Goal: Task Accomplishment & Management: Manage account settings

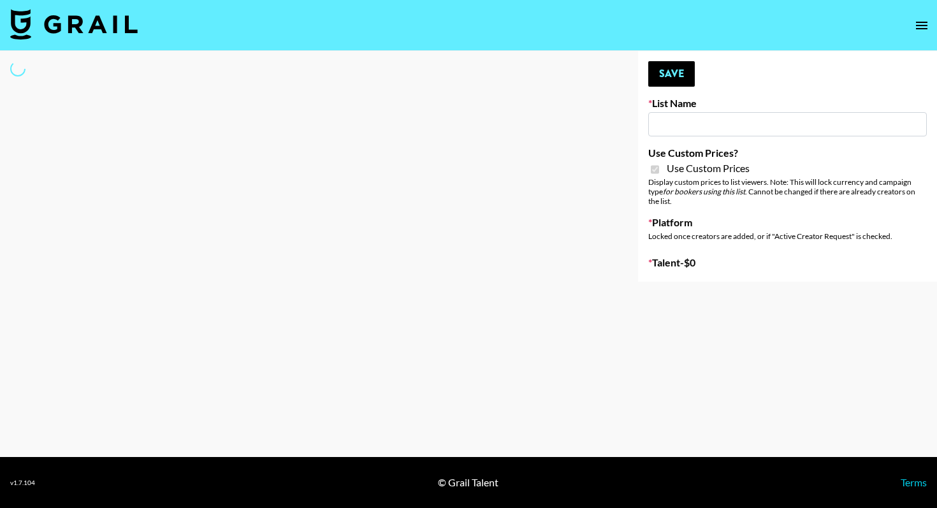
type input "Temu Q4"
checkbox input "true"
select select "Brand"
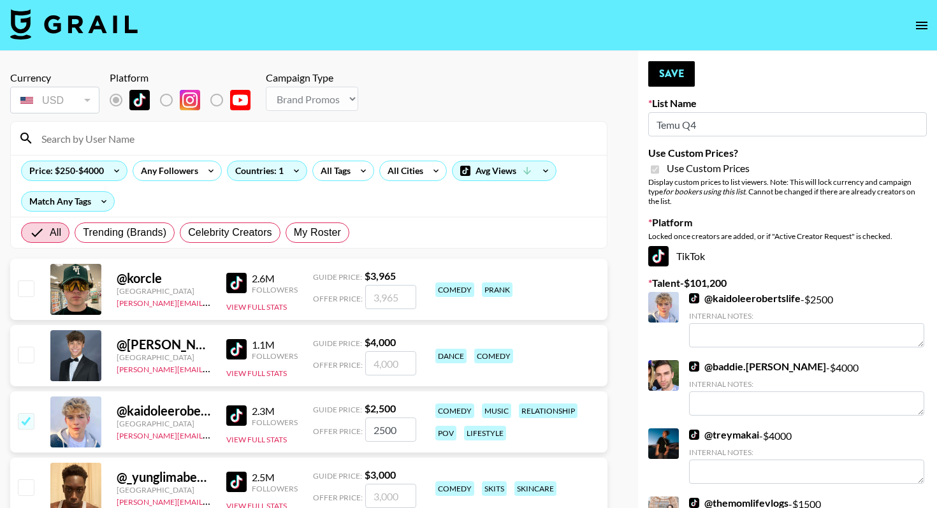
click at [115, 143] on input at bounding box center [316, 138] width 565 height 20
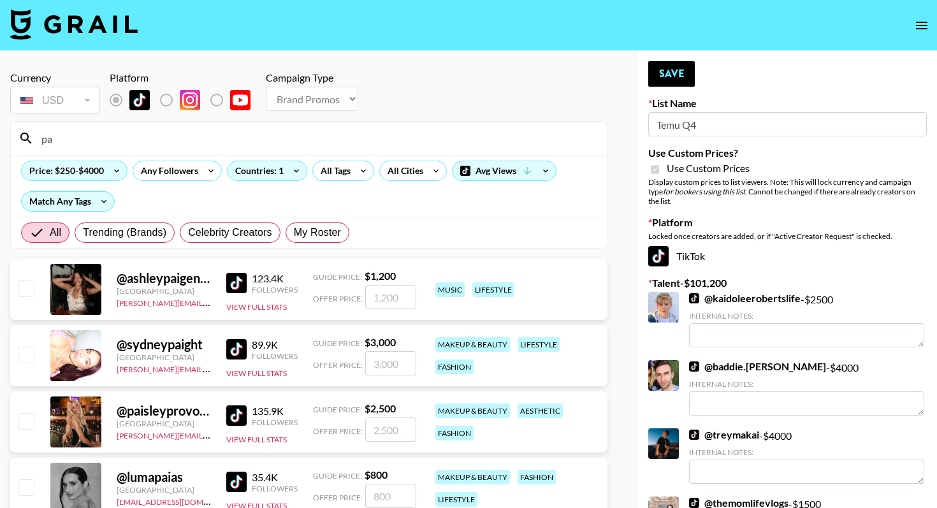
type input "p"
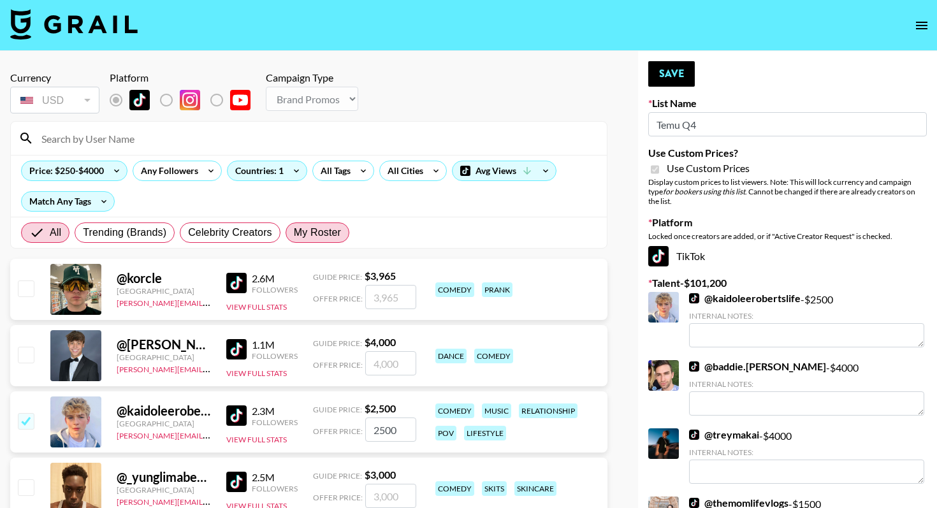
click at [316, 237] on span "My Roster" at bounding box center [317, 232] width 47 height 15
click at [294, 233] on input "My Roster" at bounding box center [294, 233] width 0 height 0
radio input "true"
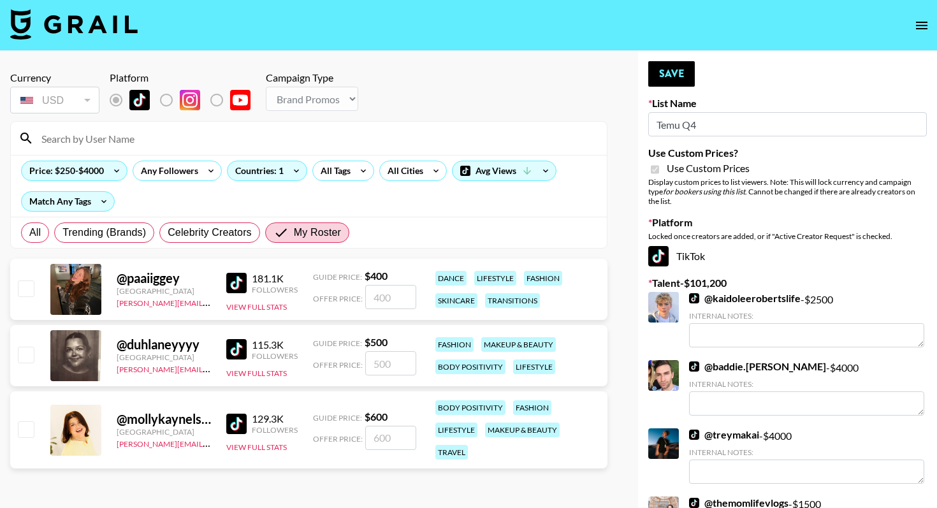
click at [27, 284] on input "checkbox" at bounding box center [25, 287] width 15 height 15
checkbox input "true"
type input "400"
click at [671, 76] on button "Save" at bounding box center [671, 73] width 47 height 25
radio input "true"
